Goal: Transaction & Acquisition: Purchase product/service

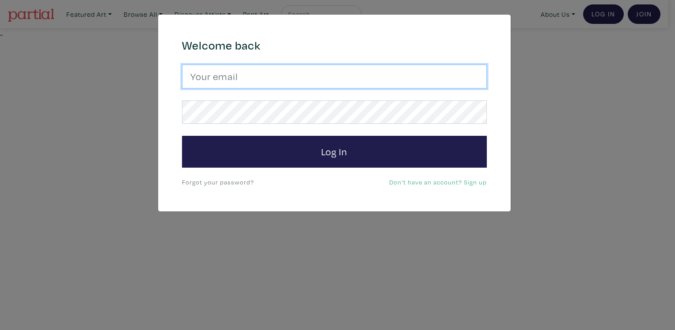
click at [328, 79] on input "email" at bounding box center [334, 77] width 305 height 24
type input "toni@masonstudio.com"
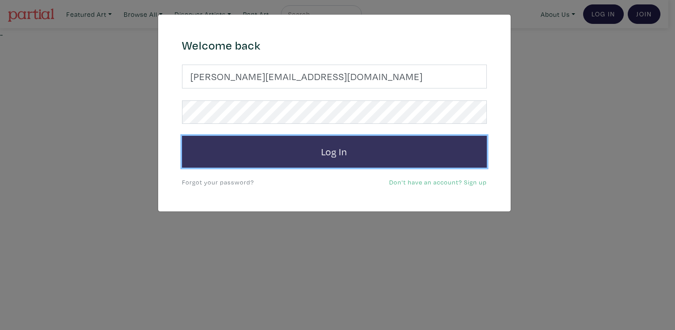
click at [286, 152] on button "Log In" at bounding box center [334, 152] width 305 height 32
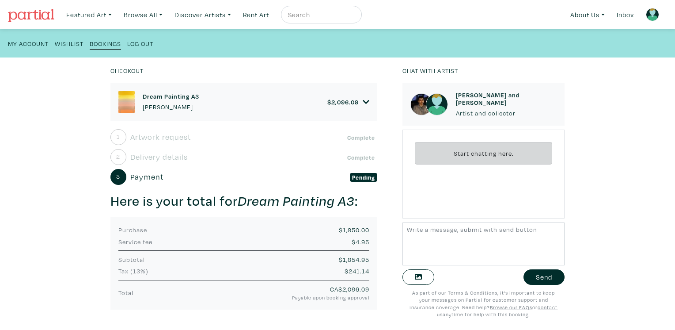
click at [195, 159] on div "2 Delivery details Complete" at bounding box center [243, 157] width 267 height 16
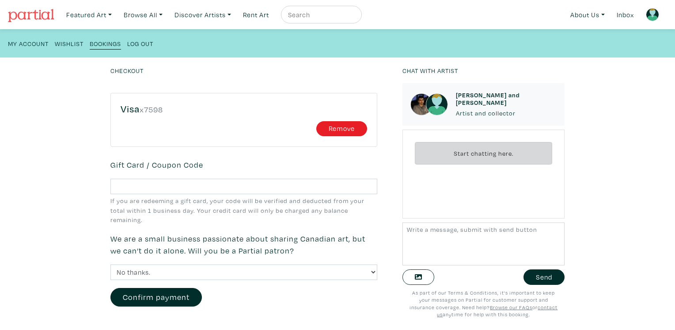
scroll to position [463, 0]
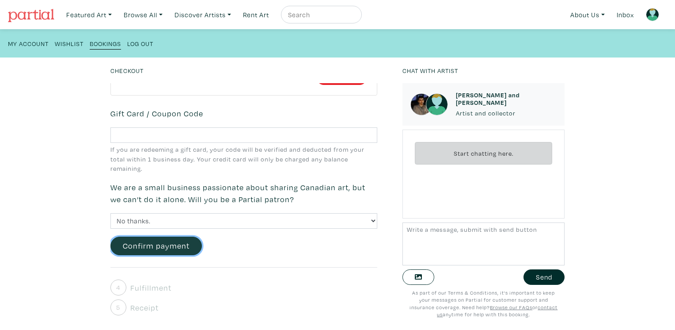
click at [167, 245] on button "Confirm payment" at bounding box center [155, 245] width 91 height 19
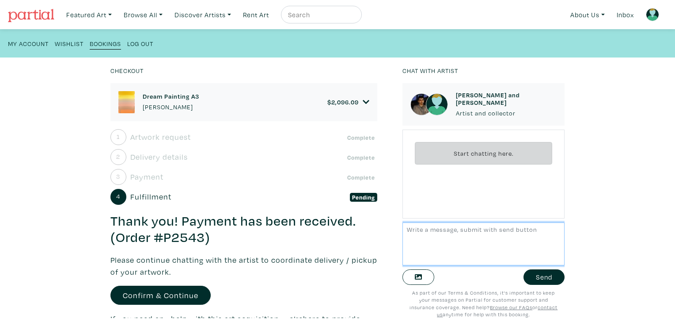
scroll to position [62, 0]
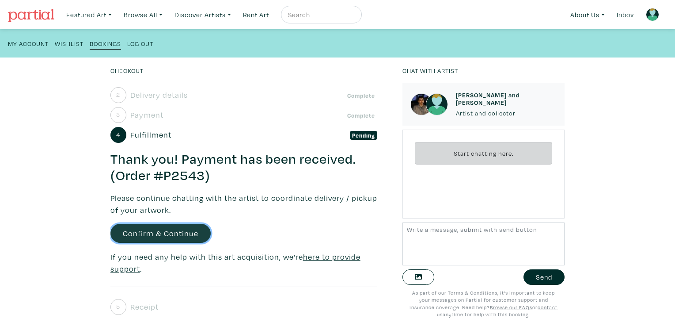
click at [165, 233] on link "Confirm & Continue" at bounding box center [160, 233] width 100 height 19
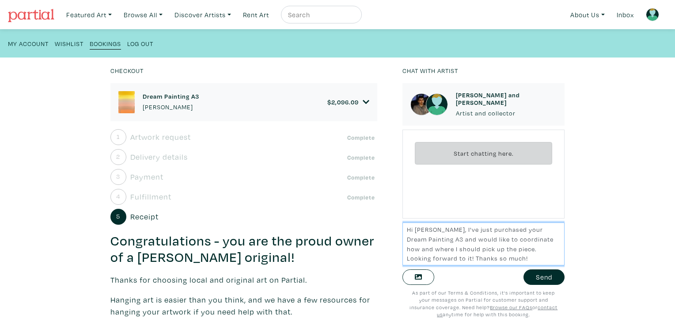
scroll to position [6, 0]
type textarea "Hi Kyle, I've just purchased your Dream Painting A3 and would like to coordinat…"
click at [536, 286] on div "Hi Kyle, I've just purchased your Dream Painting A3 and would like to coordinat…" at bounding box center [484, 267] width 162 height 99
click at [539, 281] on button "Send" at bounding box center [544, 276] width 41 height 15
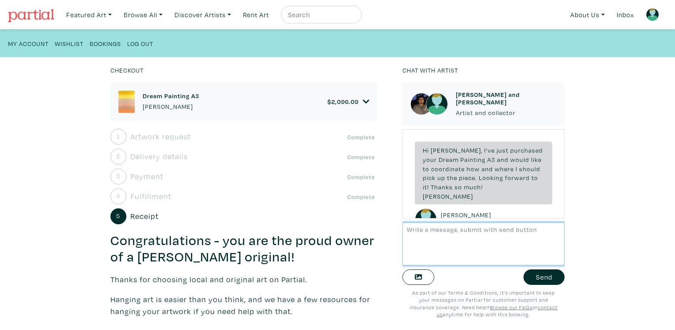
scroll to position [19, 0]
